Goal: Transaction & Acquisition: Subscribe to service/newsletter

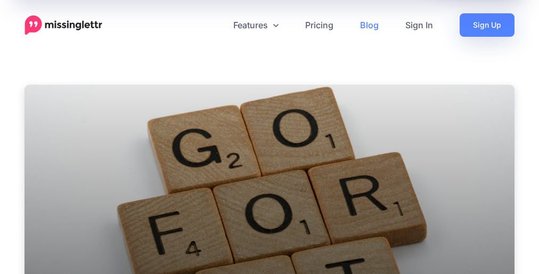
click at [269, 137] on div "Build Courage: Be Fearless - Start Your Blog!" at bounding box center [269, 218] width 490 height 266
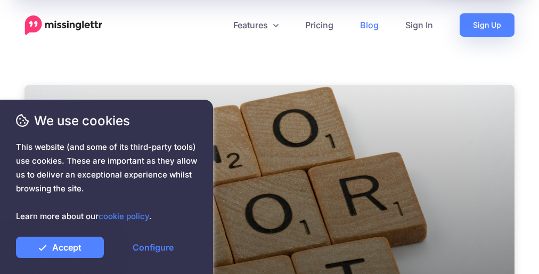
click at [319, 25] on link "Pricing" at bounding box center [319, 24] width 55 height 23
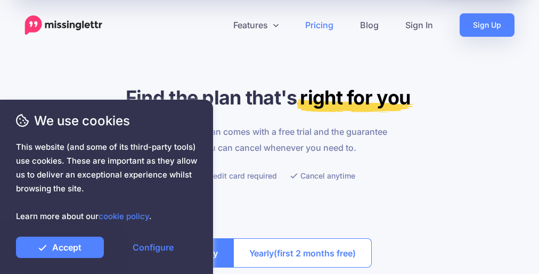
click at [269, 137] on p "Every single plan comes with a free trial and the guarantee that you can cancel…" at bounding box center [269, 139] width 237 height 32
click at [319, 25] on link "Pricing" at bounding box center [319, 24] width 55 height 23
